Goal: Information Seeking & Learning: Learn about a topic

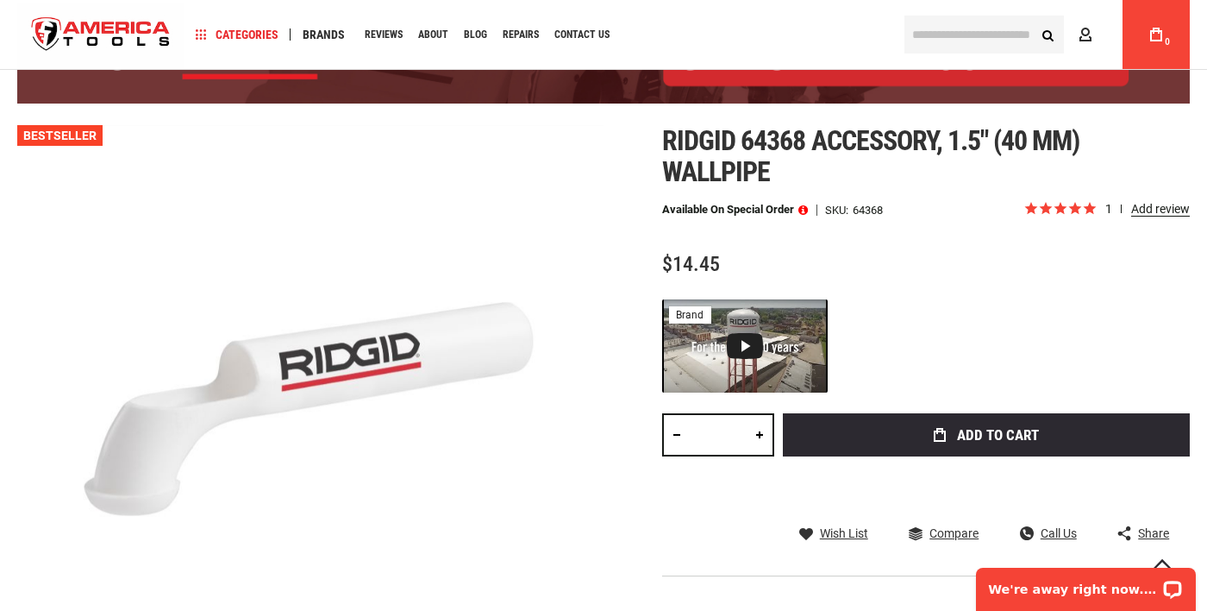
scroll to position [170, 0]
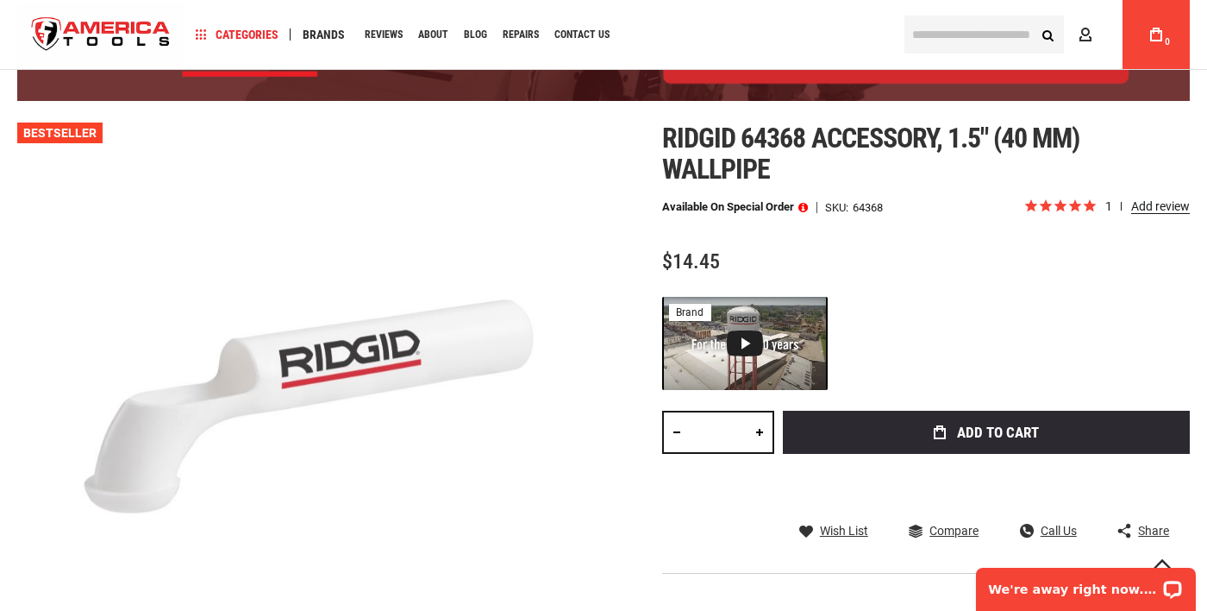
click at [805, 204] on span at bounding box center [803, 207] width 9 height 12
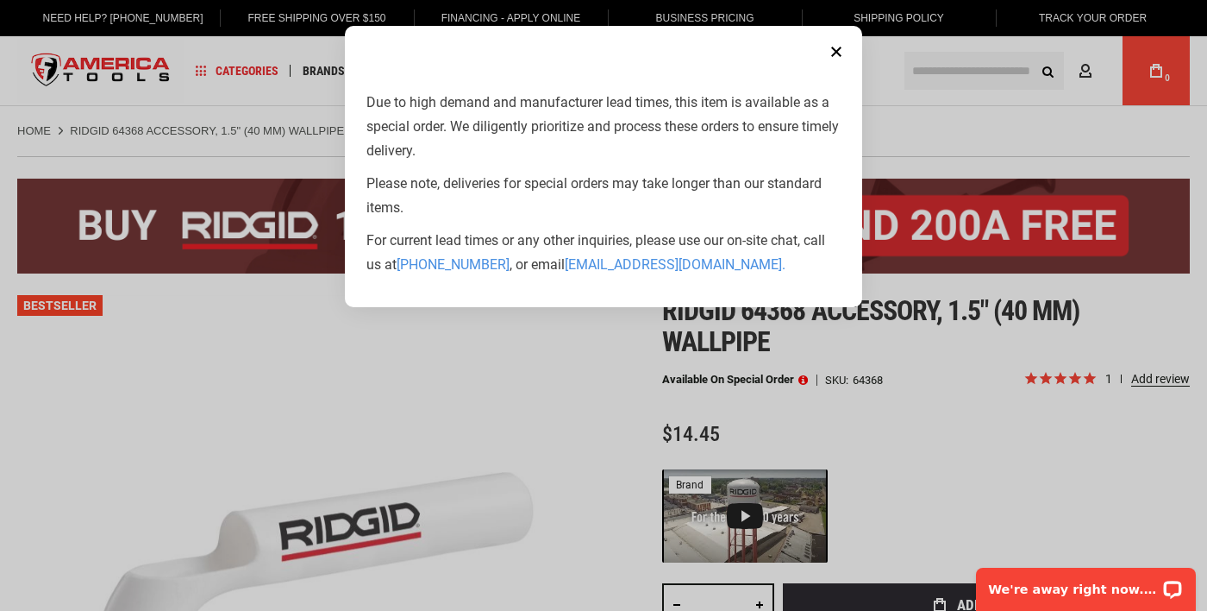
click at [1117, 479] on aside "Close Due to high demand and manufacturer lead times, this item is available as…" at bounding box center [603, 305] width 1207 height 611
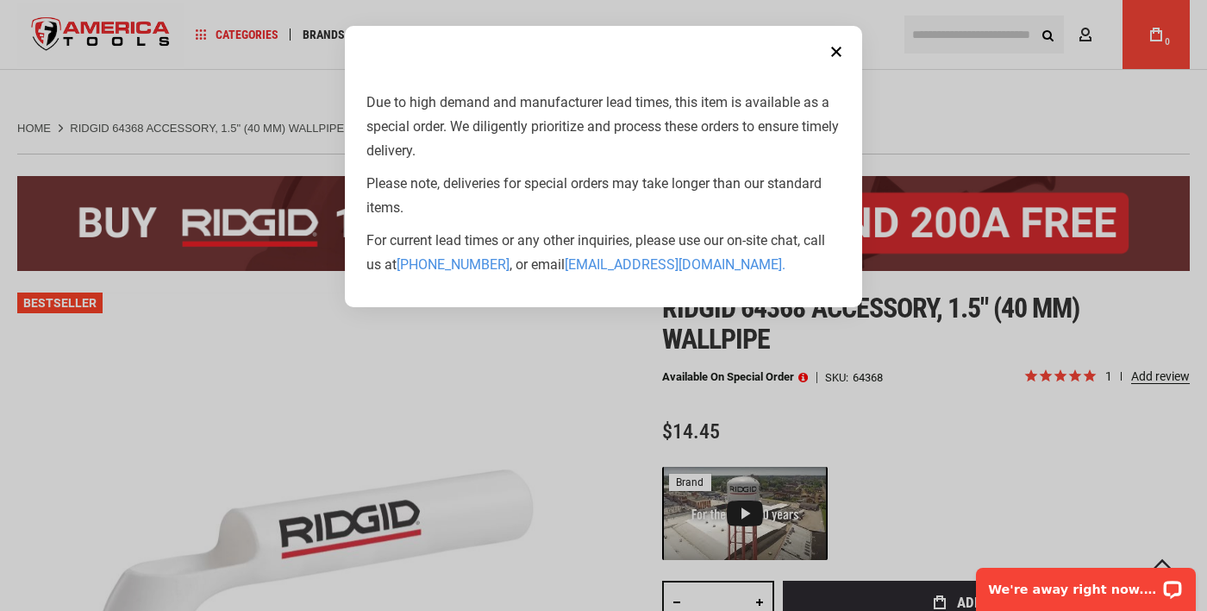
scroll to position [170, 0]
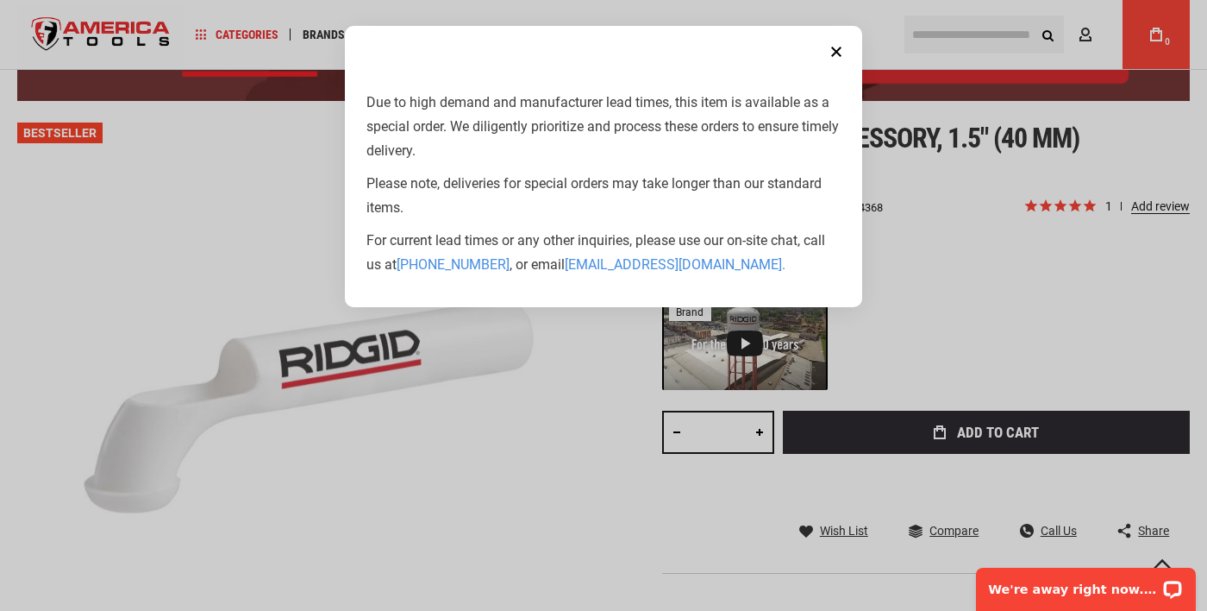
click at [844, 52] on button "Close" at bounding box center [836, 51] width 34 height 34
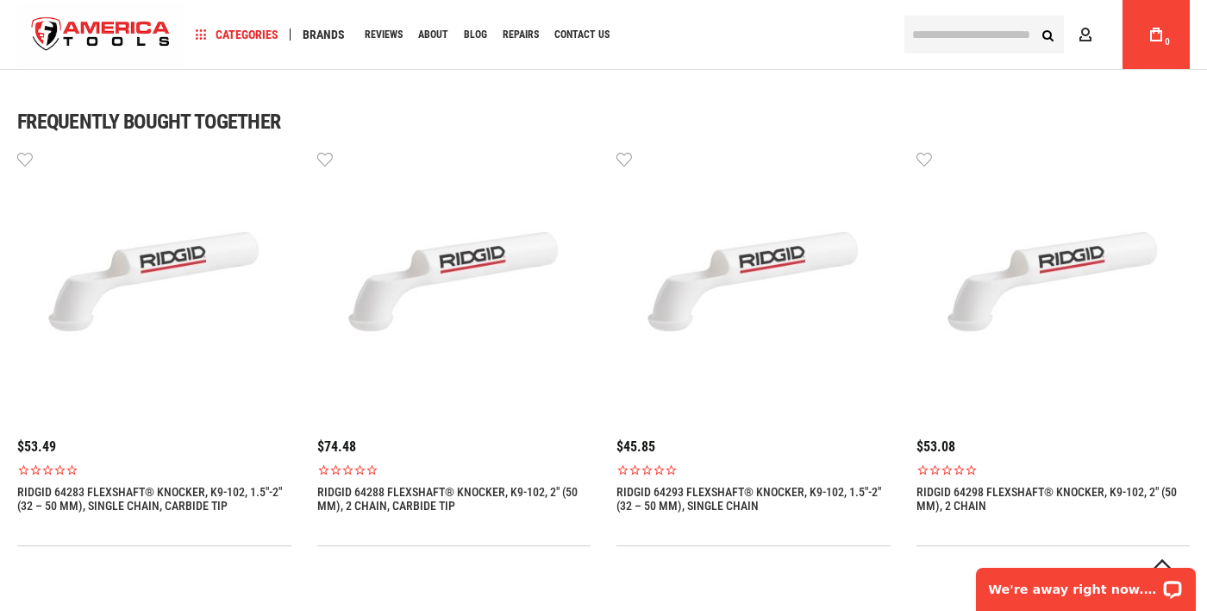
scroll to position [1007, 0]
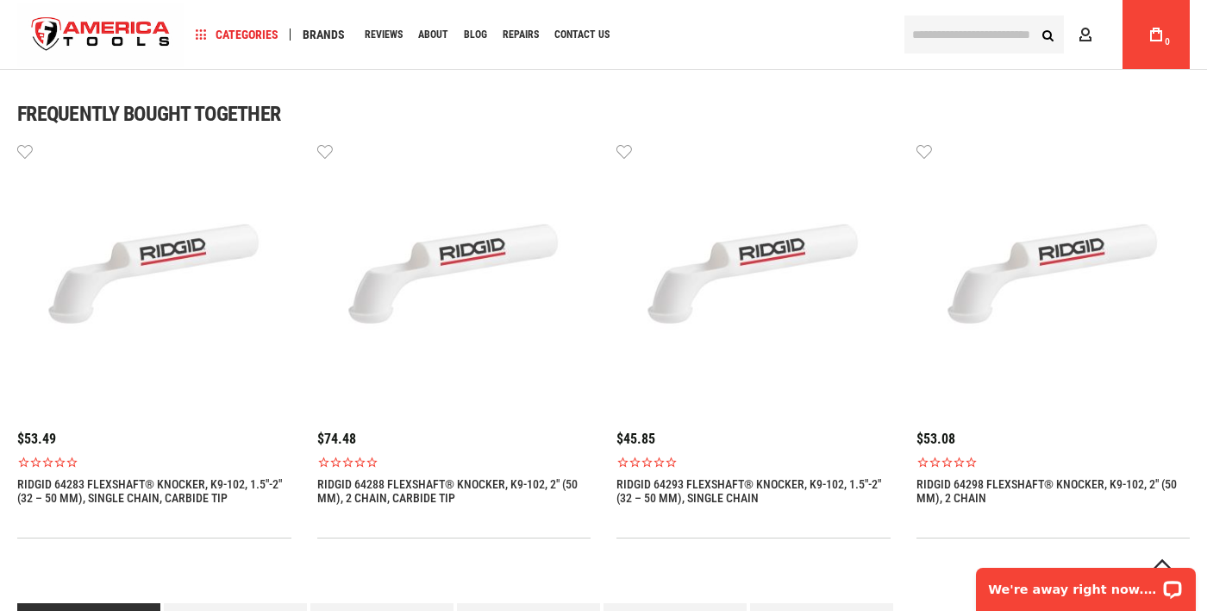
click at [52, 489] on link "RIDGID 64283 FLEXSHAFT® KNOCKER, K9-102, 1.5"-2" (32 – 50 MM), SINGLE CHAIN, CA…" at bounding box center [154, 491] width 274 height 28
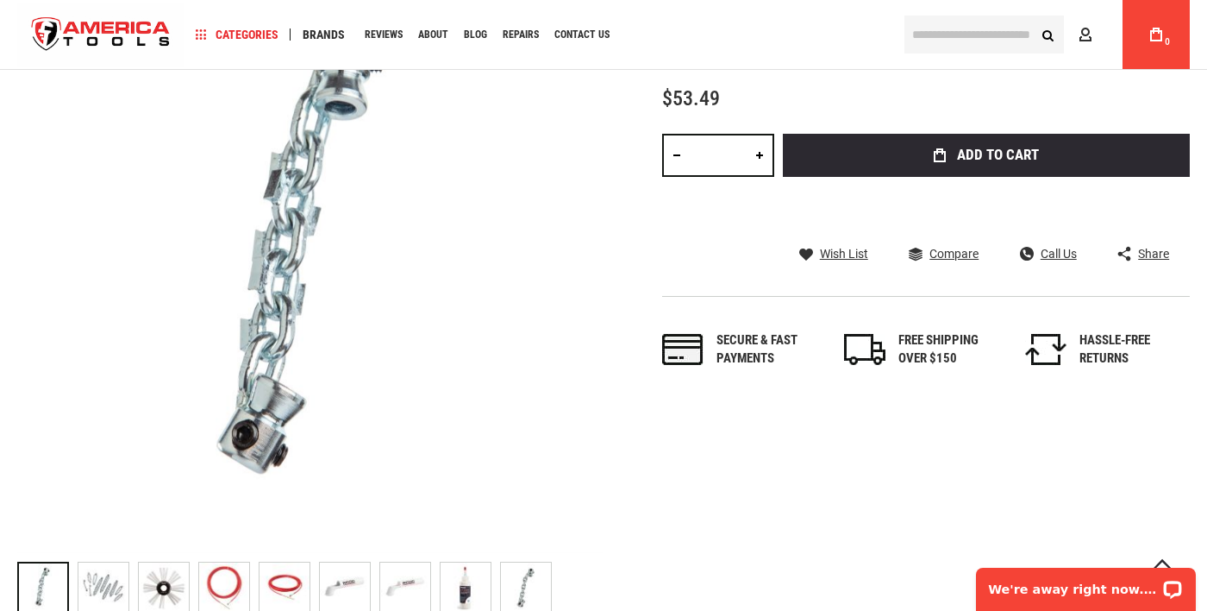
scroll to position [327, 0]
